Goal: Task Accomplishment & Management: Use online tool/utility

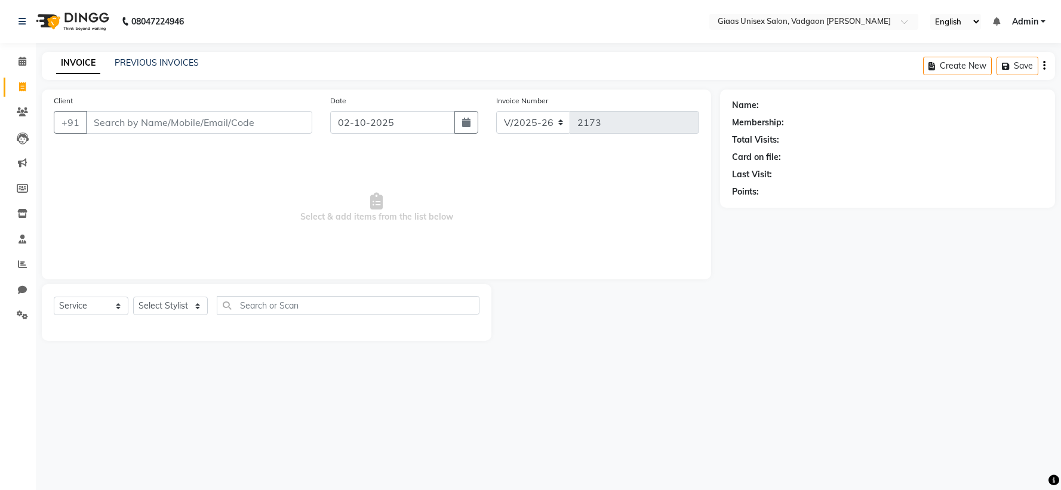
select select "8007"
select select "service"
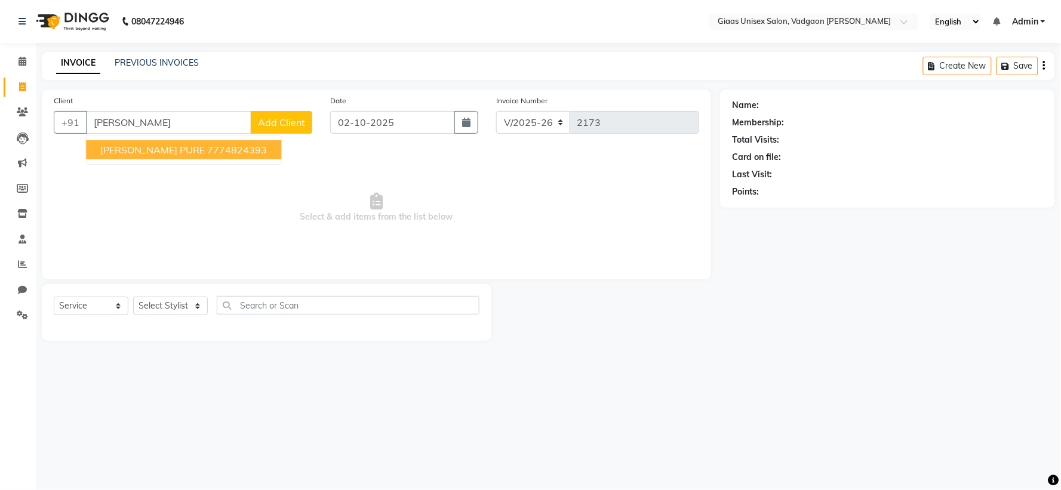
click at [217, 144] on ngb-highlight "7774824393" at bounding box center [237, 150] width 60 height 12
type input "7774824393"
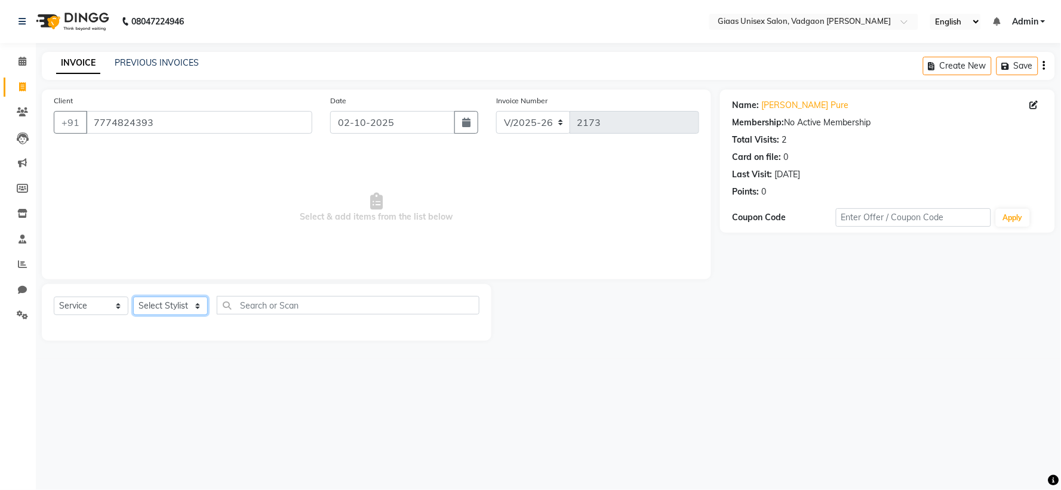
click at [187, 309] on select "Select Stylist [PERSON_NAME] [PERSON_NAME] [PERSON_NAME] [PERSON_NAME] [PERSON_…" at bounding box center [170, 306] width 75 height 19
select select "72895"
click at [133, 297] on select "Select Stylist [PERSON_NAME] [PERSON_NAME] [PERSON_NAME] [PERSON_NAME] [PERSON_…" at bounding box center [170, 306] width 75 height 19
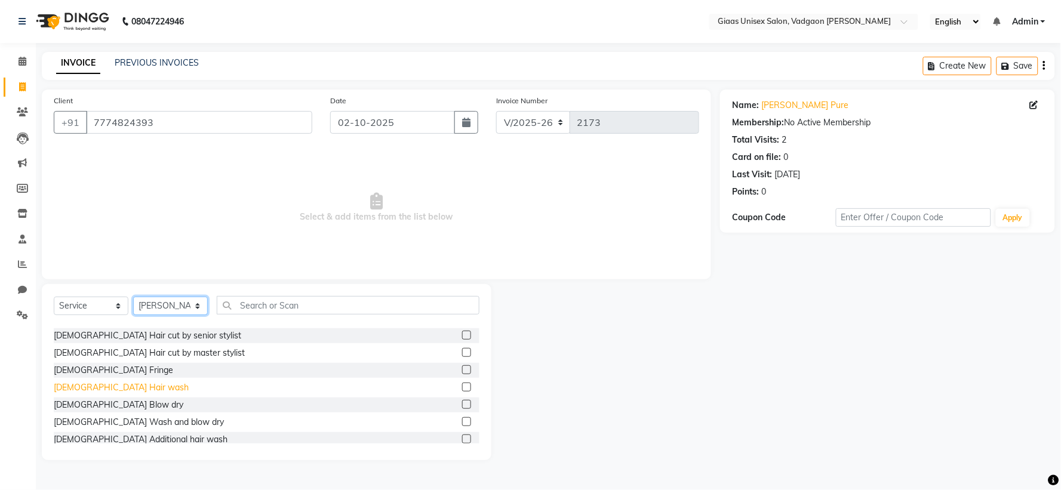
scroll to position [199, 0]
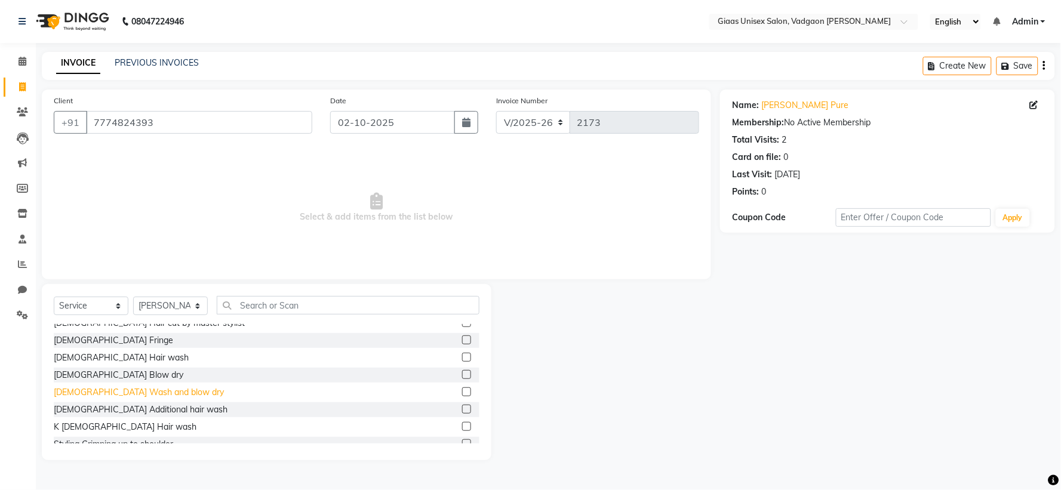
click at [130, 397] on div "[DEMOGRAPHIC_DATA] Wash and blow dry" at bounding box center [139, 392] width 170 height 13
checkbox input "false"
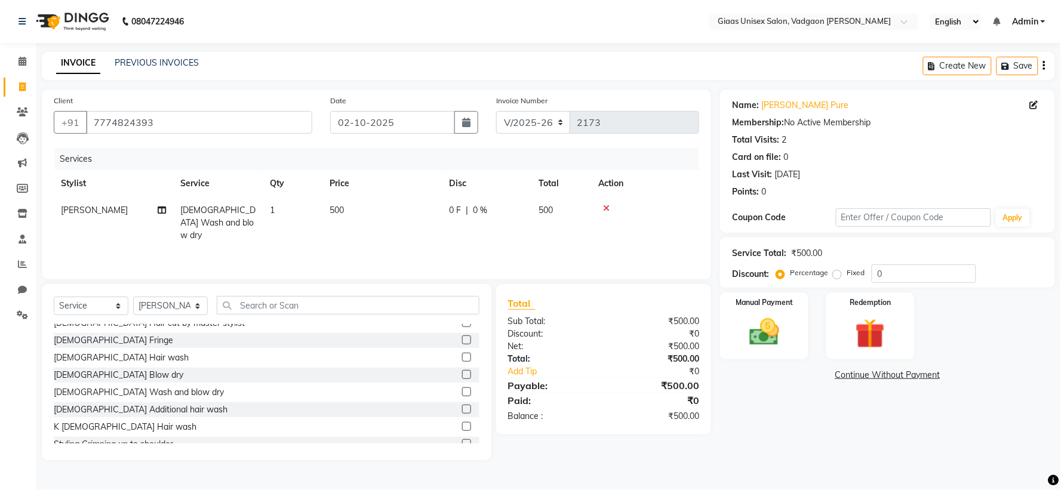
drag, startPoint x: 514, startPoint y: 200, endPoint x: 495, endPoint y: 219, distance: 27.0
click at [515, 203] on td "0 F | 0 %" at bounding box center [487, 223] width 90 height 52
select select "72895"
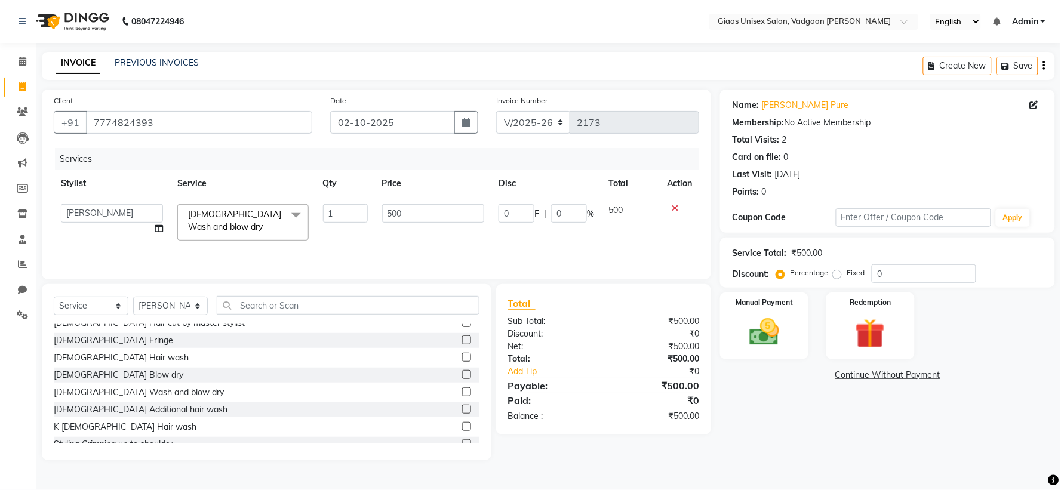
click at [545, 218] on span "|" at bounding box center [545, 214] width 2 height 13
click at [553, 205] on input "0" at bounding box center [569, 213] width 36 height 19
type input "20"
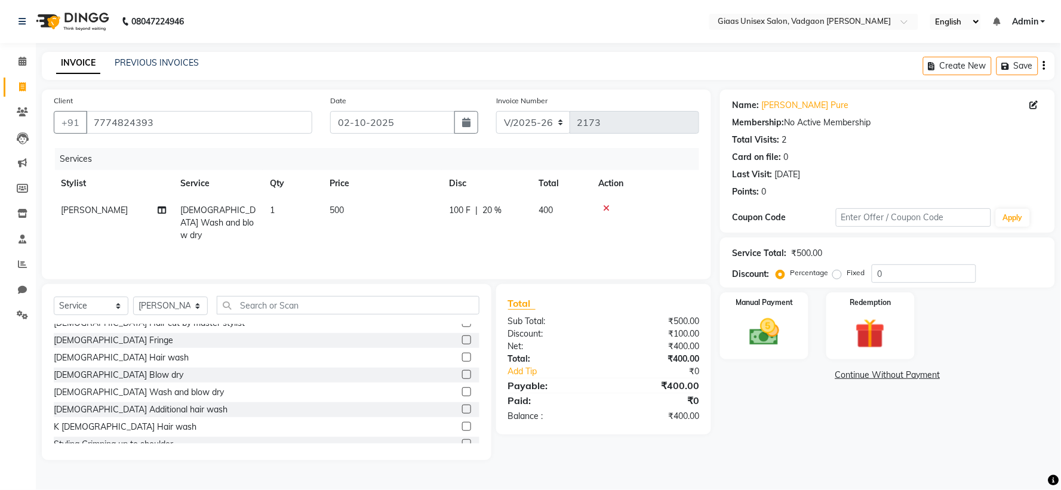
click at [597, 164] on div "Services" at bounding box center [381, 159] width 653 height 22
click at [290, 302] on input "text" at bounding box center [348, 305] width 263 height 19
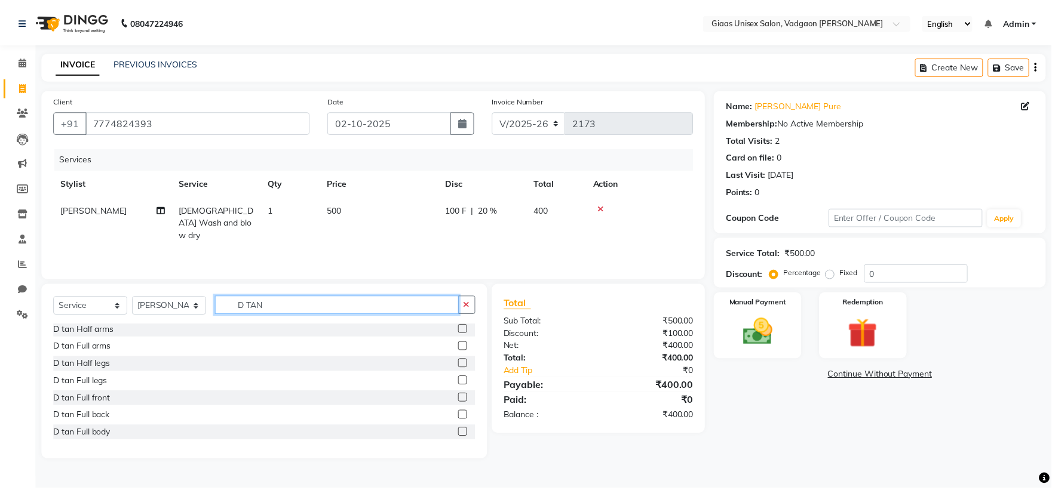
scroll to position [0, 0]
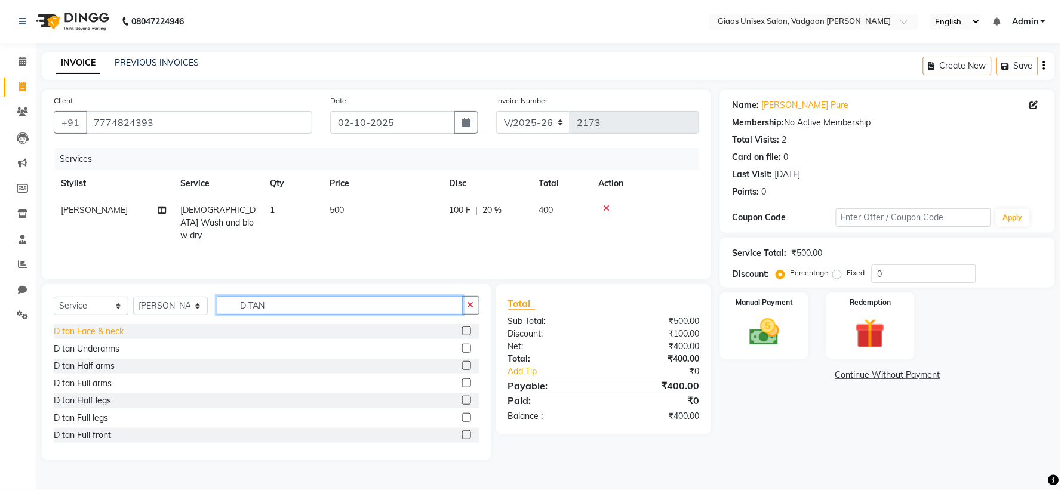
type input "D TAN"
click at [116, 325] on div "D tan Face & neck" at bounding box center [89, 331] width 70 height 13
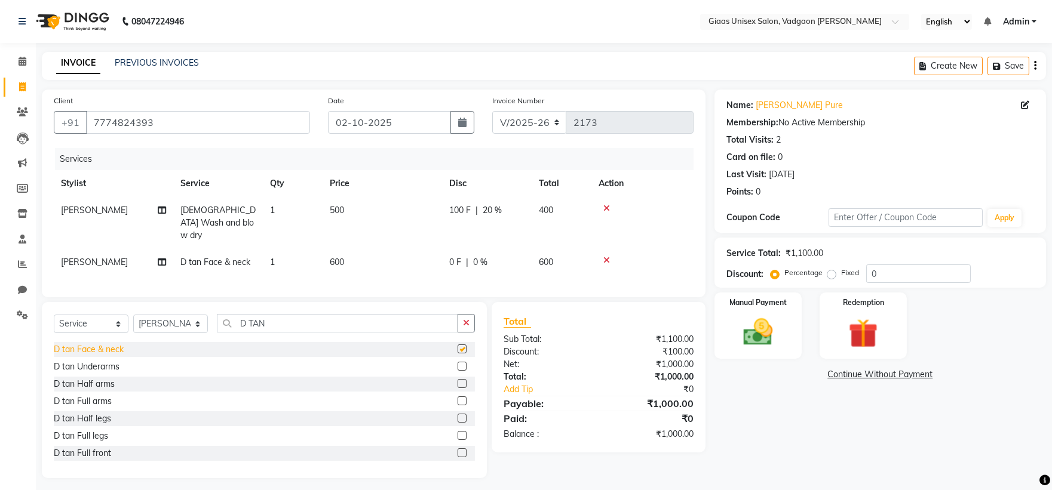
checkbox input "false"
click at [336, 320] on input "D TAN" at bounding box center [337, 323] width 241 height 19
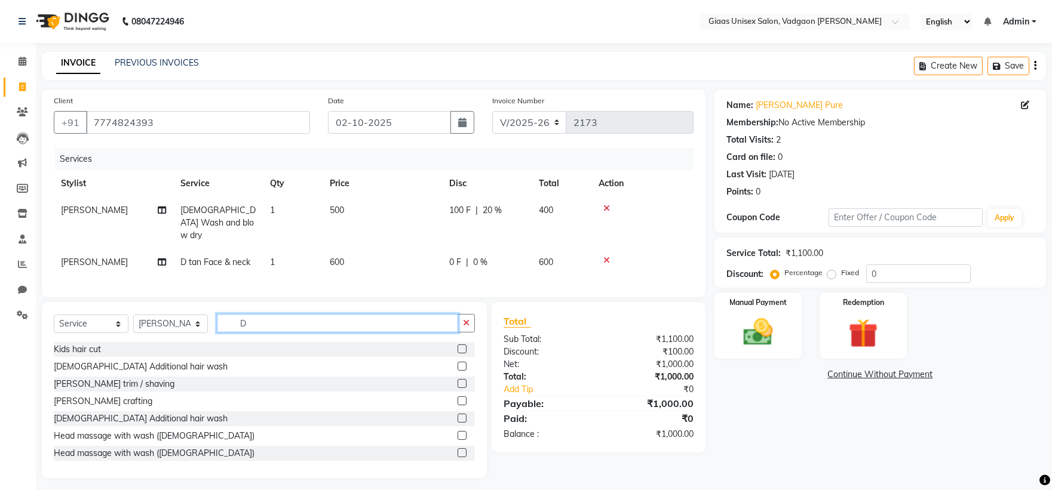
type input "D"
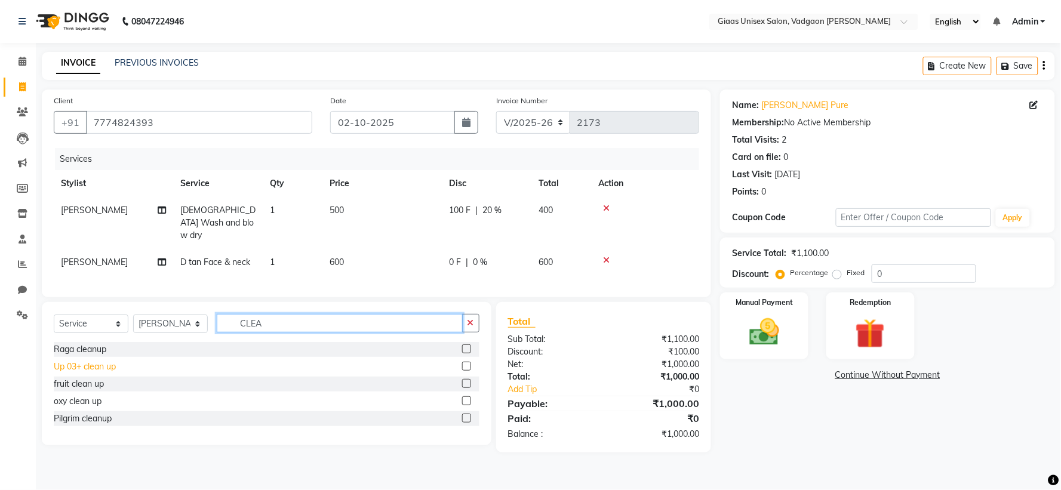
type input "CLEA"
click at [76, 363] on div "Up 03+ clean up" at bounding box center [85, 367] width 62 height 13
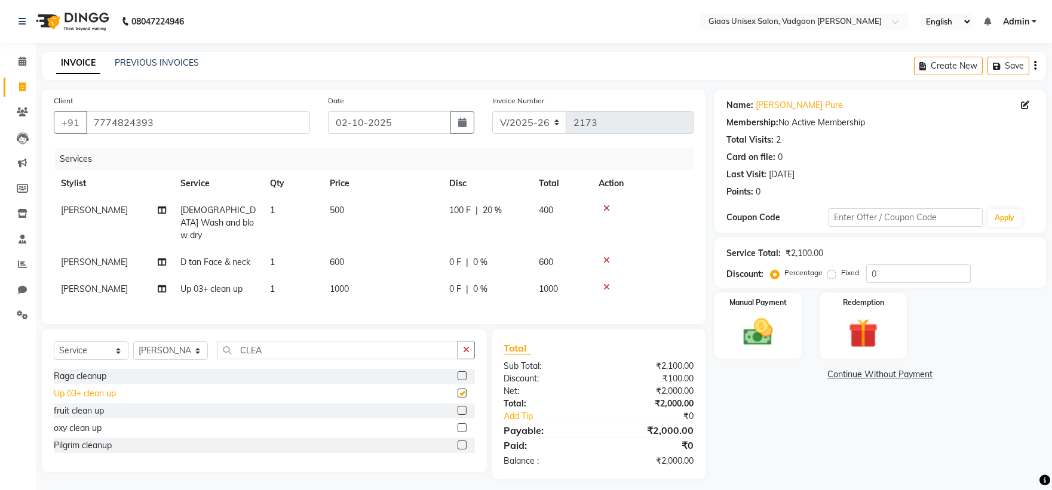
checkbox input "false"
click at [467, 283] on span "|" at bounding box center [467, 289] width 2 height 13
select select "72895"
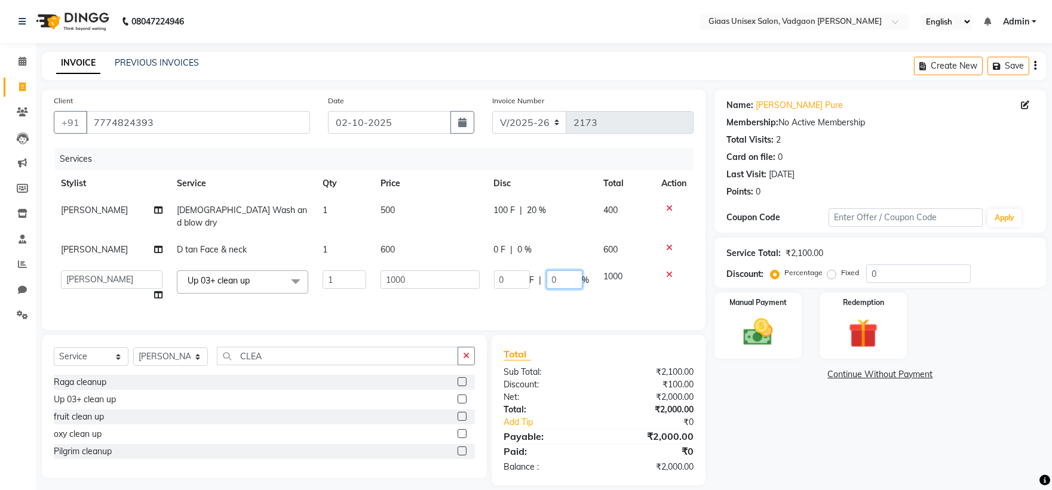
click at [546, 271] on input "0" at bounding box center [564, 280] width 36 height 19
type input "20"
click at [529, 241] on td "0 F | 0 %" at bounding box center [542, 250] width 110 height 27
select select "72895"
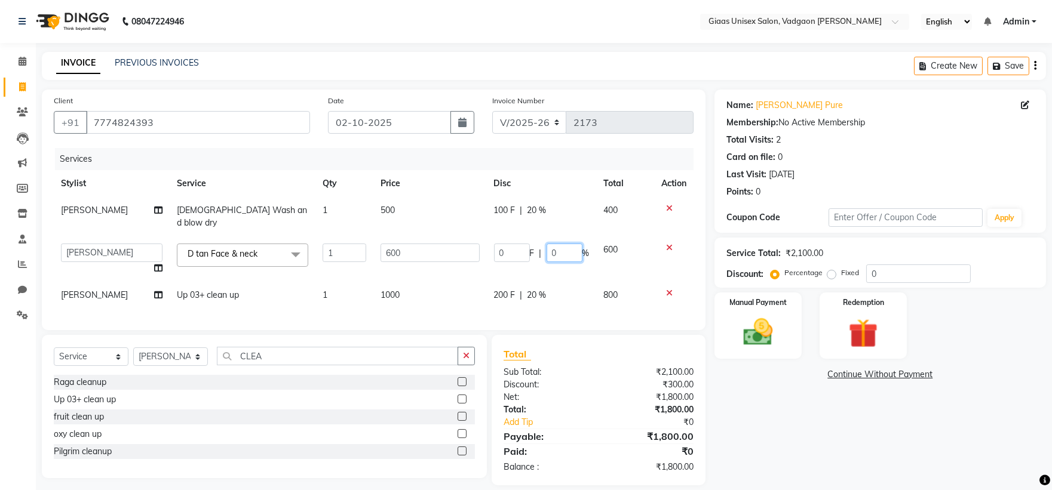
click at [546, 244] on input "0" at bounding box center [564, 253] width 36 height 19
type input "20"
click at [514, 161] on div "Services" at bounding box center [378, 159] width 647 height 22
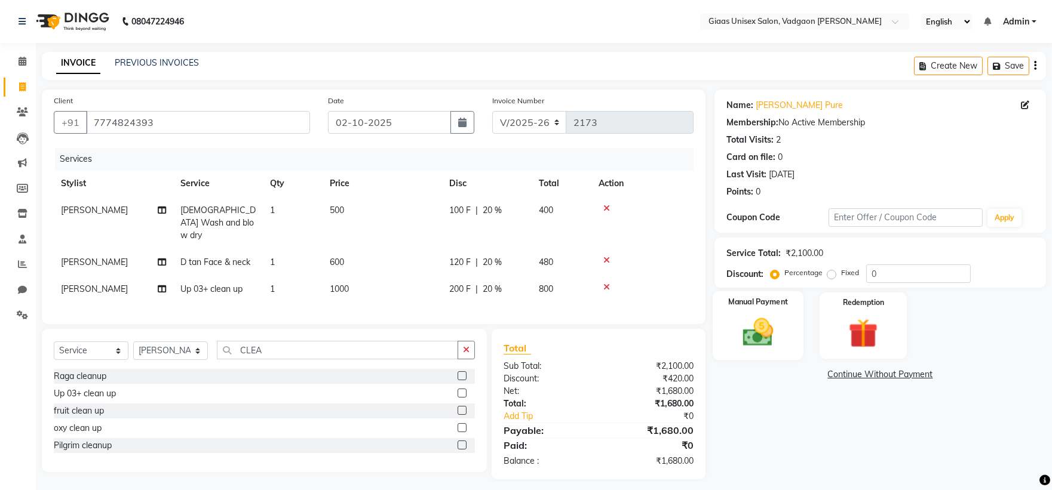
click at [743, 327] on img at bounding box center [758, 332] width 50 height 35
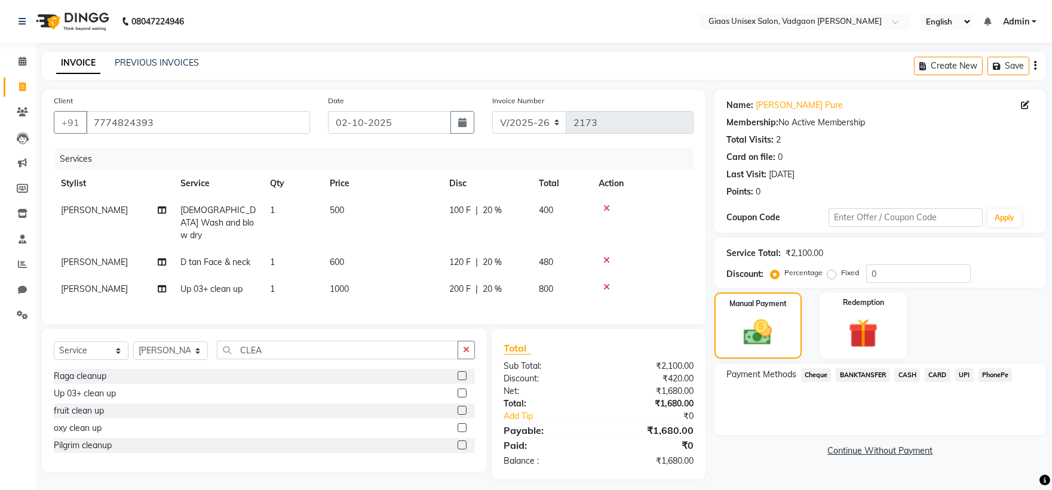
click at [97, 284] on span "[PERSON_NAME]" at bounding box center [94, 289] width 67 height 11
select select "72895"
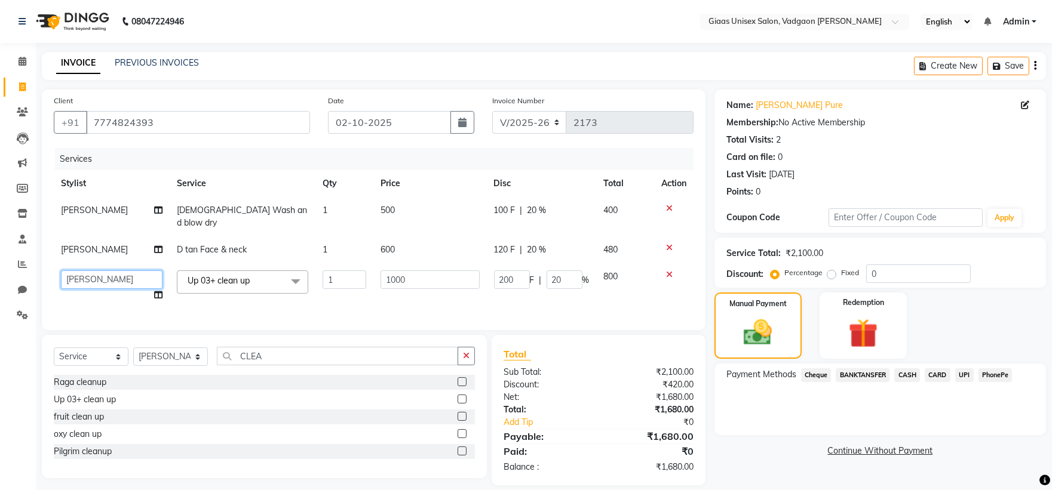
click at [146, 272] on select "[PERSON_NAME] [PERSON_NAME] [PERSON_NAME] [PERSON_NAME] [PERSON_NAME] [PERSON_N…" at bounding box center [112, 280] width 102 height 19
select select "72894"
click at [124, 244] on span "[PERSON_NAME]" at bounding box center [94, 249] width 67 height 11
select select "72895"
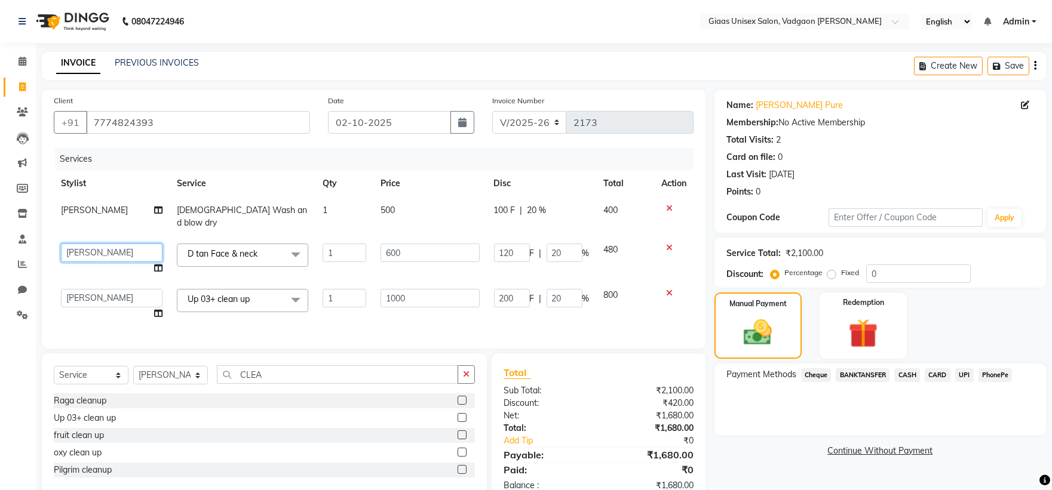
click at [126, 244] on select "[PERSON_NAME] [PERSON_NAME] [PERSON_NAME] [PERSON_NAME] [PERSON_NAME] [PERSON_N…" at bounding box center [112, 253] width 102 height 19
select select "72894"
click at [551, 151] on div "Services" at bounding box center [378, 159] width 647 height 22
click at [567, 308] on td "200 F | 20 %" at bounding box center [542, 304] width 110 height 45
click at [984, 372] on span "PhonePe" at bounding box center [995, 375] width 34 height 14
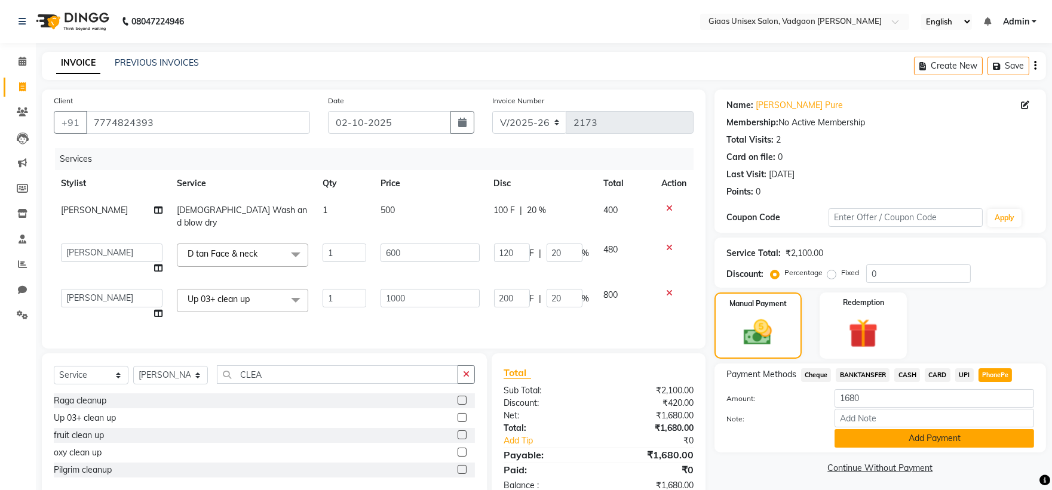
click at [938, 440] on button "Add Payment" at bounding box center [933, 438] width 199 height 19
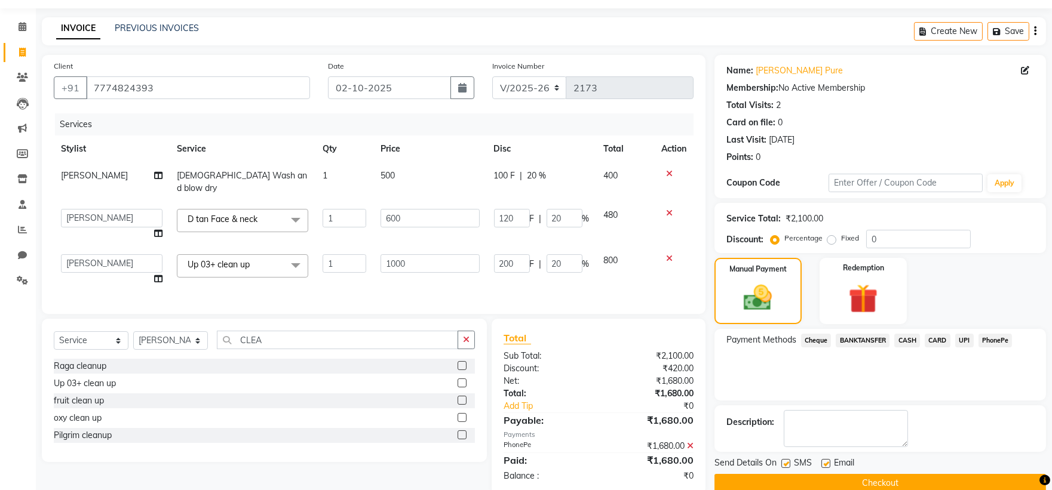
scroll to position [55, 0]
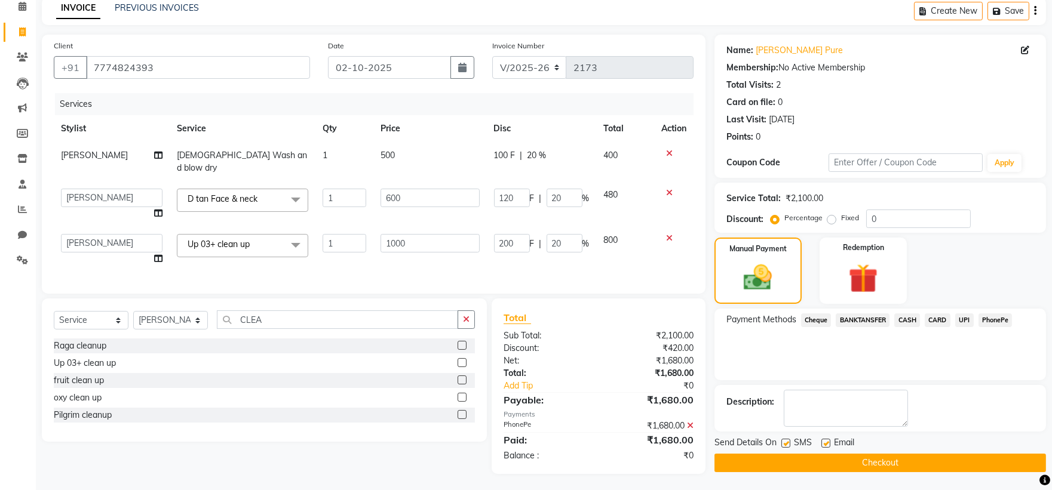
click at [799, 459] on button "Checkout" at bounding box center [879, 463] width 331 height 19
